Goal: Obtain resource: Download file/media

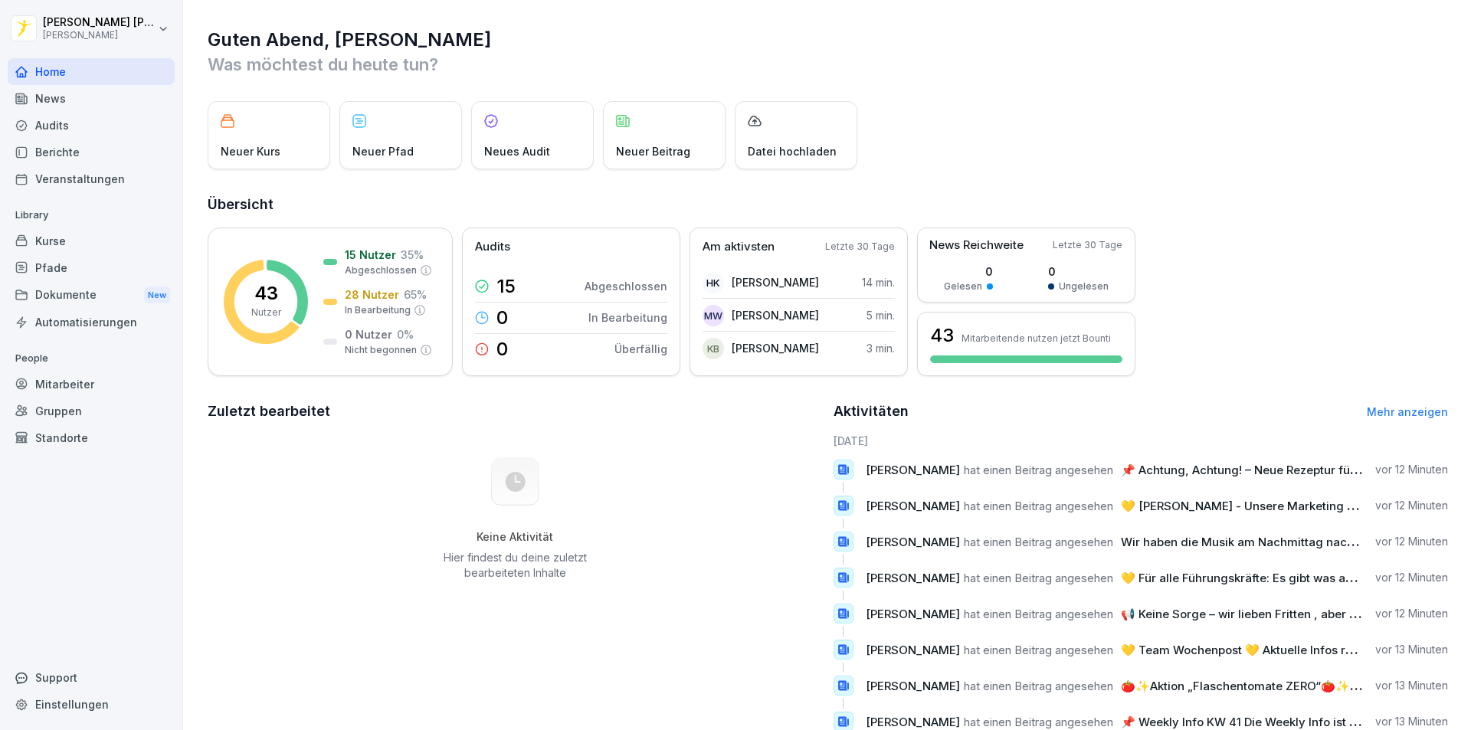
click at [169, 325] on div "Automatisierungen" at bounding box center [91, 322] width 167 height 27
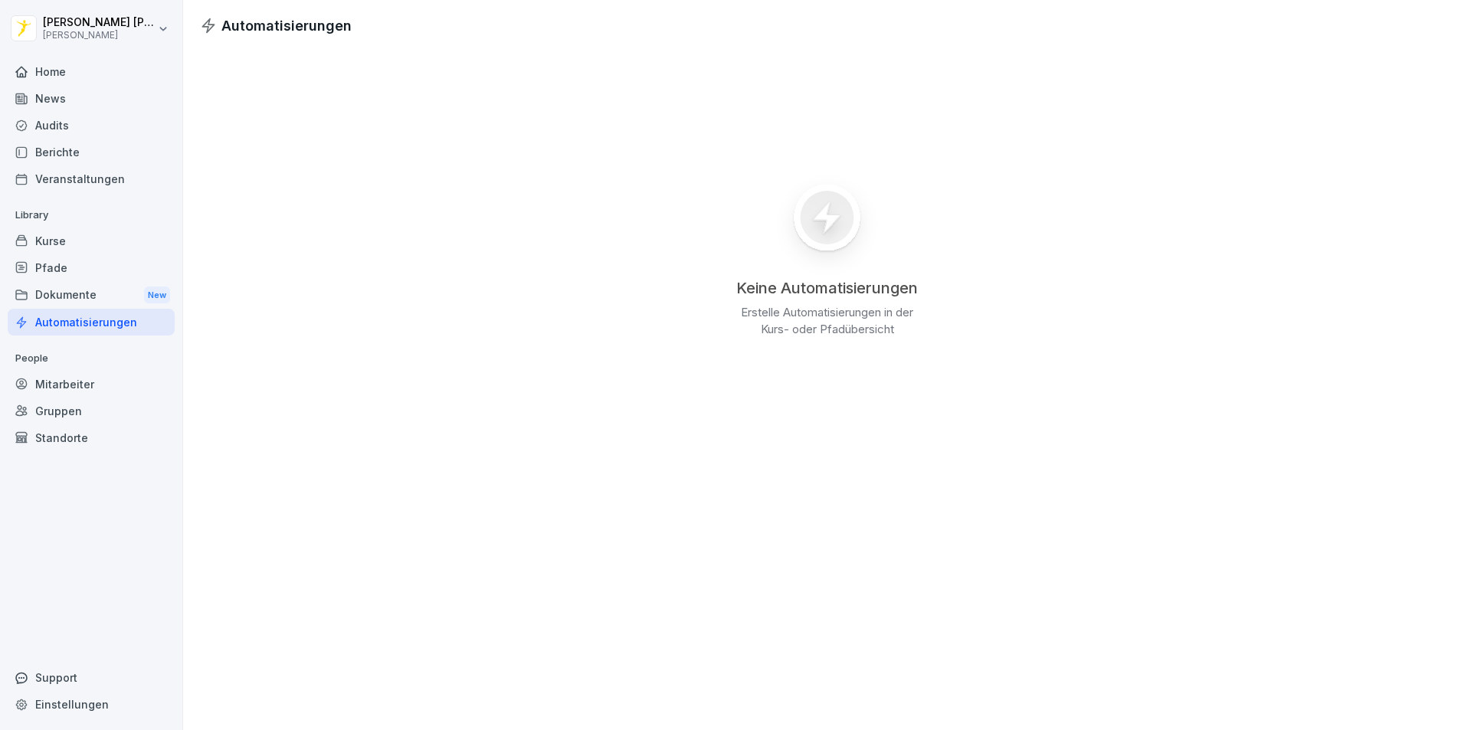
click at [99, 103] on div "News" at bounding box center [91, 98] width 167 height 27
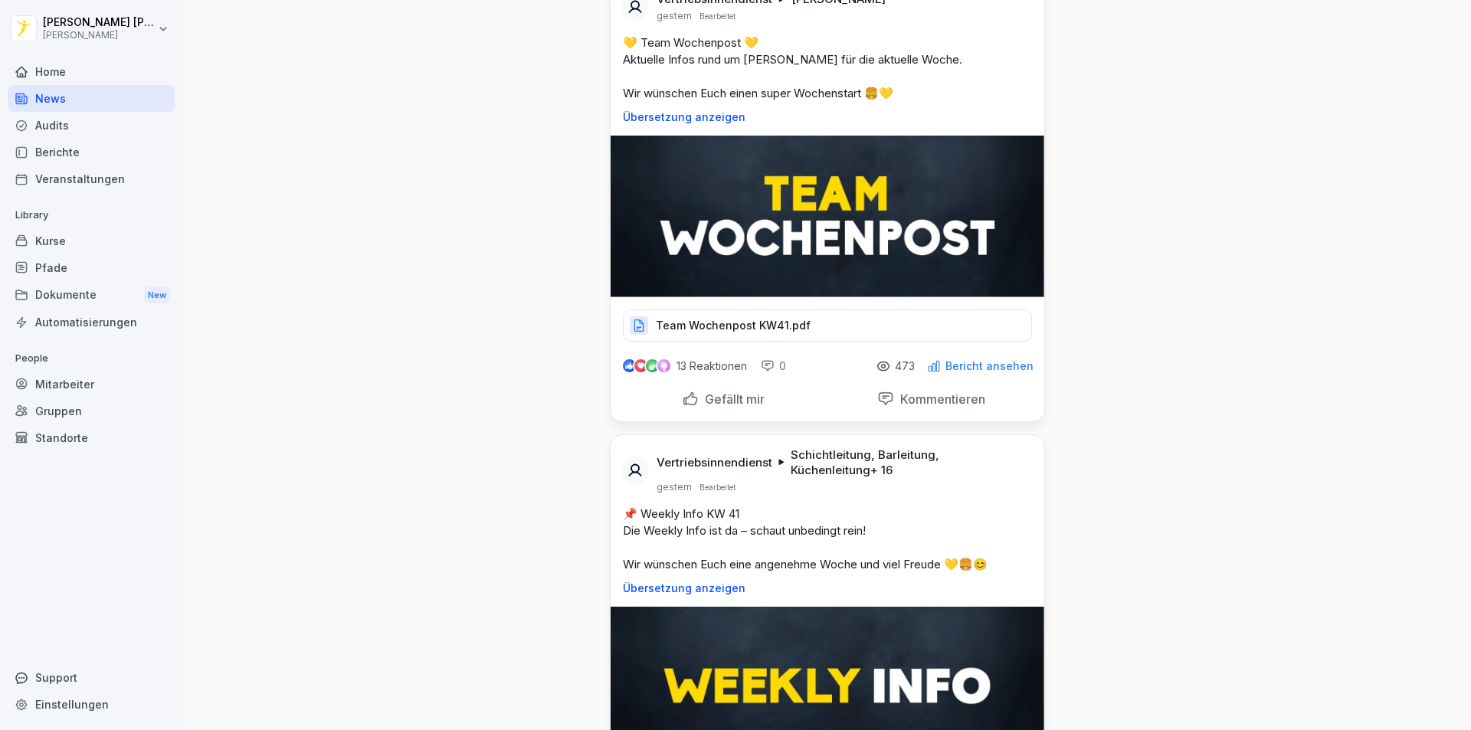
scroll to position [1456, 0]
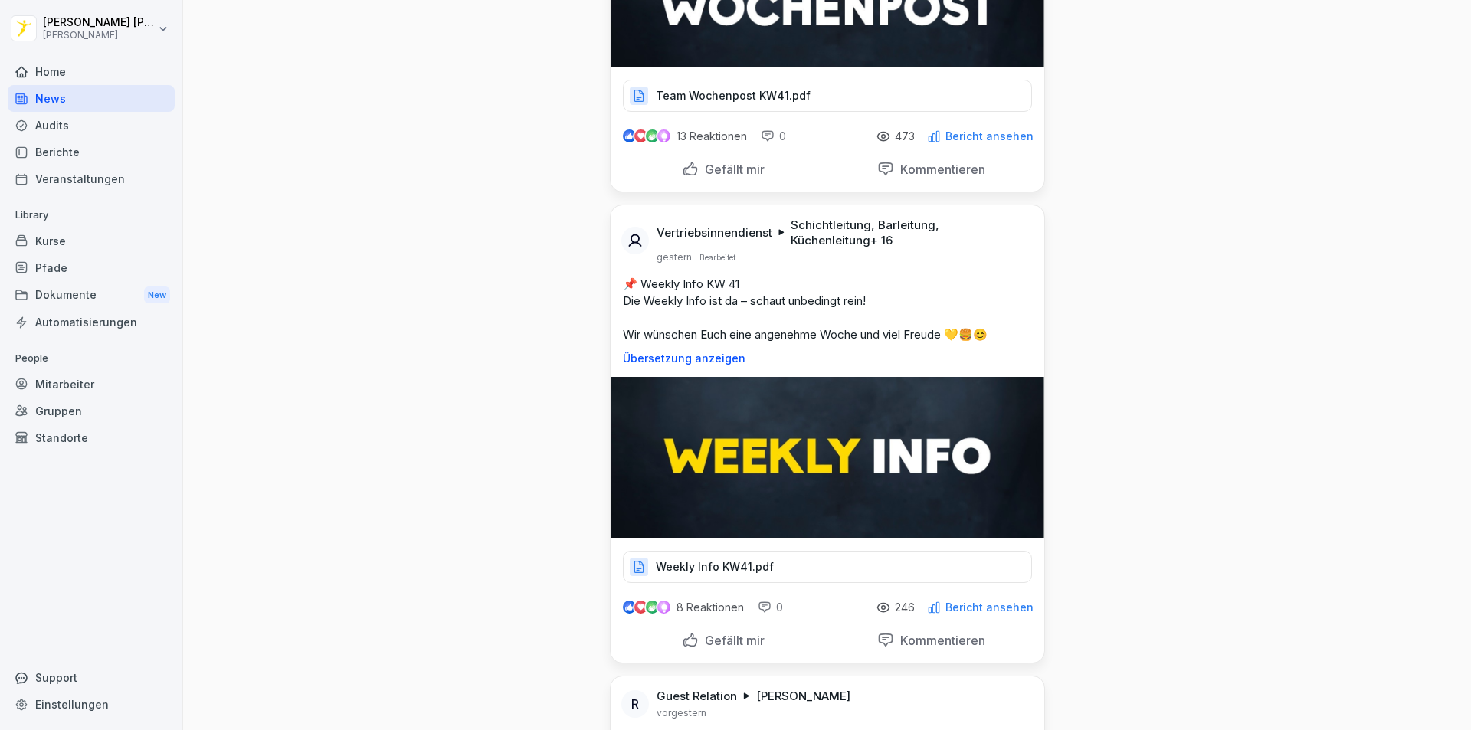
click at [791, 449] on img at bounding box center [828, 458] width 434 height 162
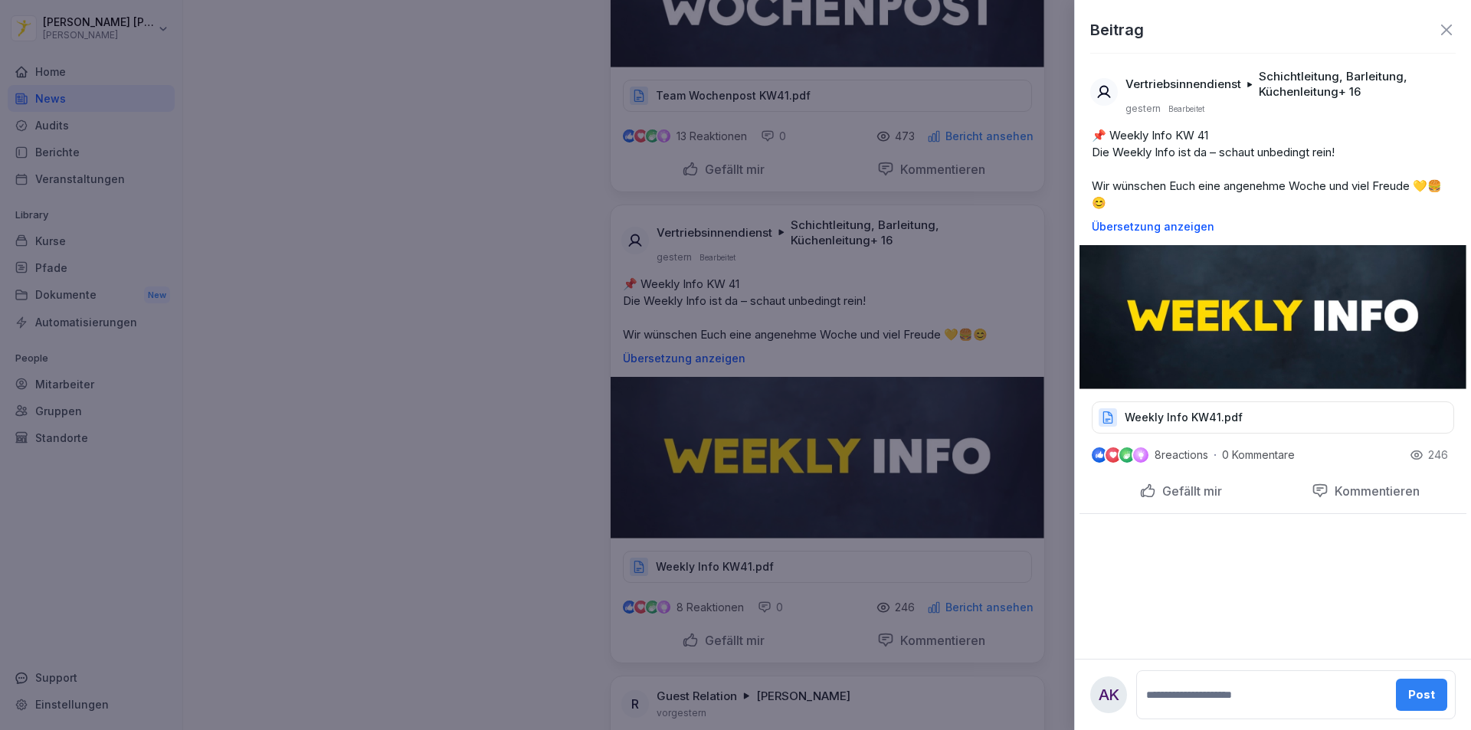
click at [1197, 424] on p "Weekly Info KW41.pdf" at bounding box center [1184, 417] width 118 height 15
